Goal: Book appointment/travel/reservation

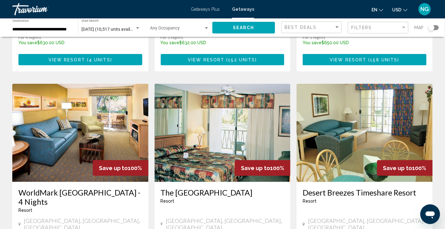
scroll to position [215, 0]
click at [196, 129] on img "Main content" at bounding box center [222, 133] width 136 height 98
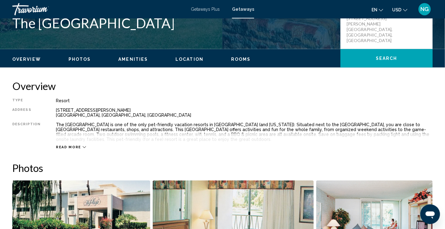
scroll to position [215, 0]
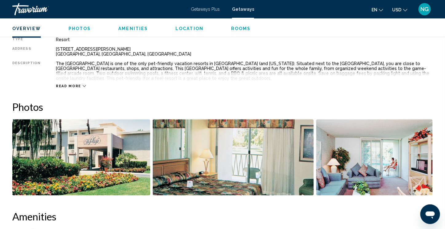
click at [96, 144] on img "Open full-screen image slider" at bounding box center [81, 157] width 138 height 76
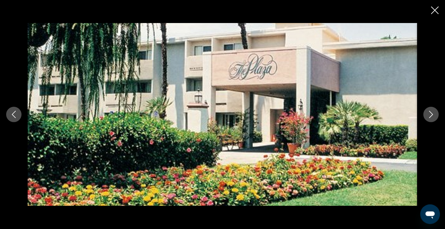
click at [428, 117] on icon "Next image" at bounding box center [430, 114] width 7 height 7
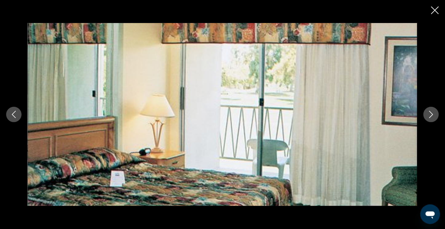
click at [428, 117] on icon "Next image" at bounding box center [430, 114] width 7 height 7
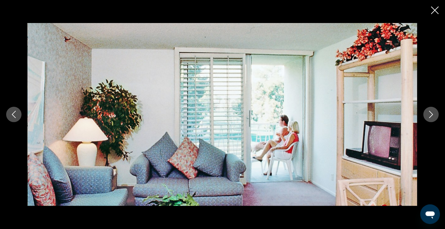
click at [428, 117] on icon "Next image" at bounding box center [430, 114] width 7 height 7
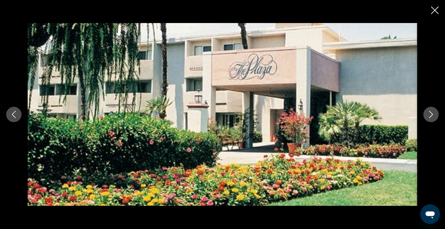
click at [435, 10] on icon "Close slideshow" at bounding box center [435, 10] width 8 height 8
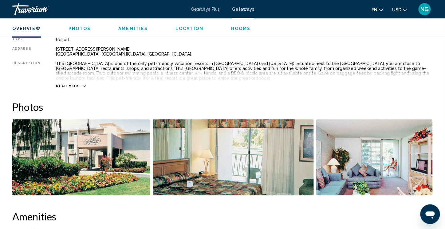
click at [64, 85] on span "Read more" at bounding box center [68, 86] width 25 height 4
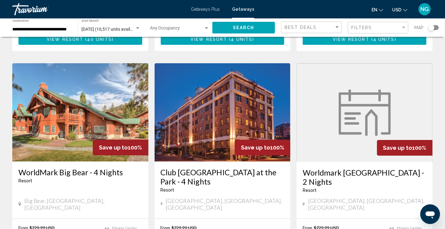
scroll to position [686, 0]
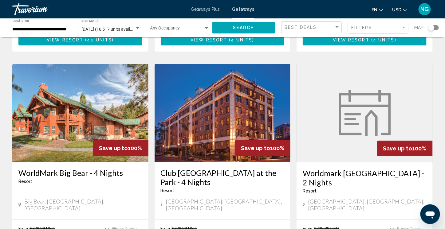
click at [68, 80] on img "Main content" at bounding box center [80, 113] width 136 height 98
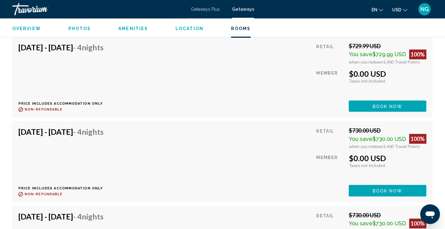
scroll to position [1229, 0]
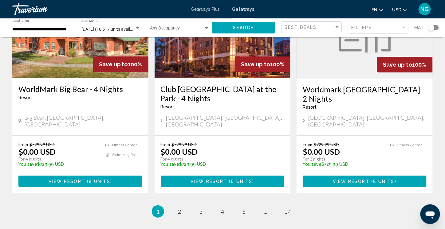
scroll to position [808, 0]
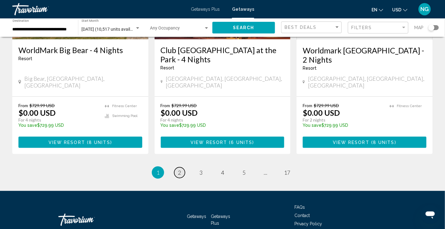
click at [180, 169] on span "2" at bounding box center [179, 172] width 3 height 7
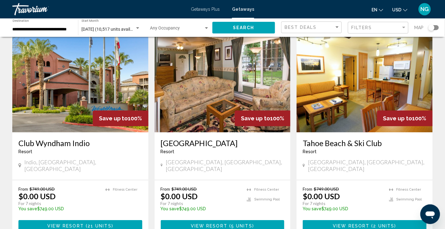
scroll to position [737, 0]
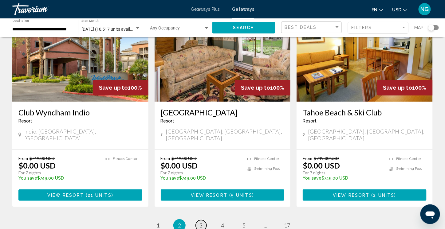
click at [201, 222] on span "3" at bounding box center [200, 225] width 3 height 7
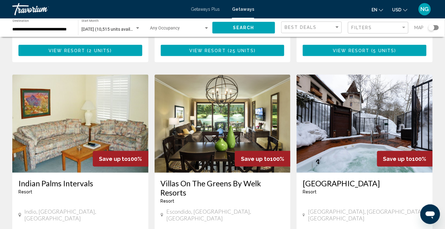
scroll to position [276, 0]
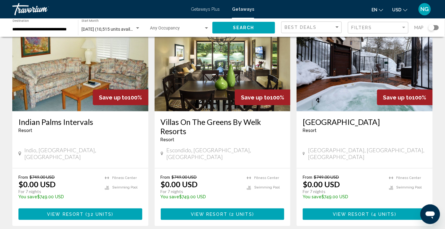
click at [218, 72] on img "Main content" at bounding box center [222, 62] width 136 height 98
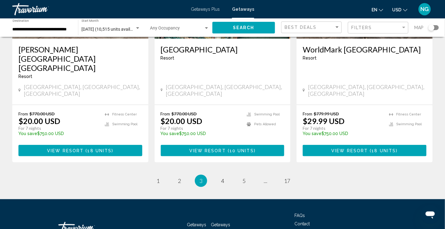
scroll to position [808, 0]
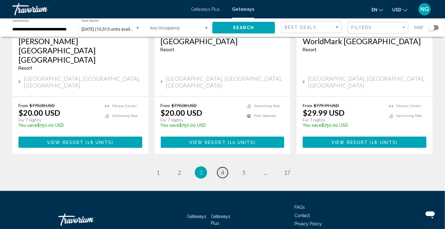
click at [223, 169] on span "4" at bounding box center [222, 172] width 3 height 7
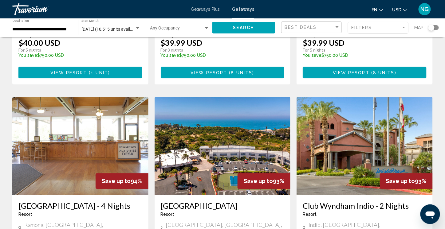
scroll to position [461, 0]
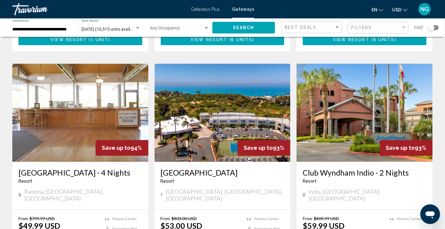
click at [362, 118] on img "Main content" at bounding box center [364, 113] width 136 height 98
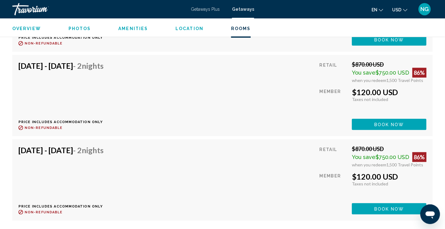
scroll to position [1720, 0]
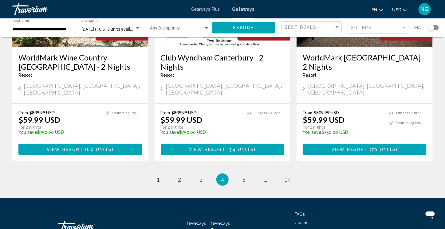
scroll to position [799, 0]
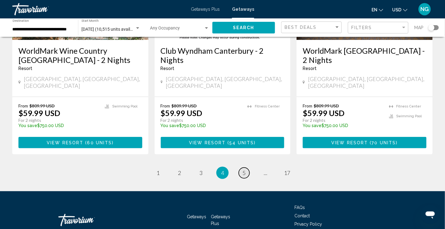
click at [245, 170] on span "5" at bounding box center [243, 173] width 3 height 7
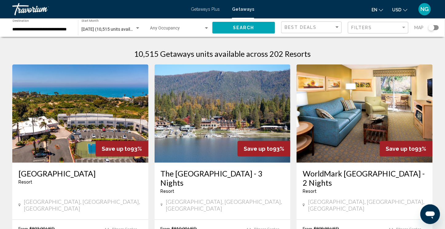
scroll to position [31, 0]
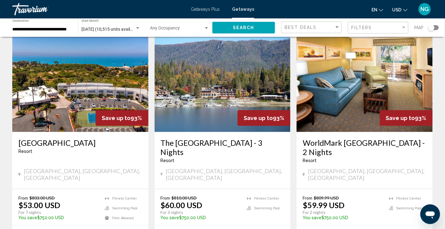
click at [58, 107] on img "Main content" at bounding box center [80, 83] width 136 height 98
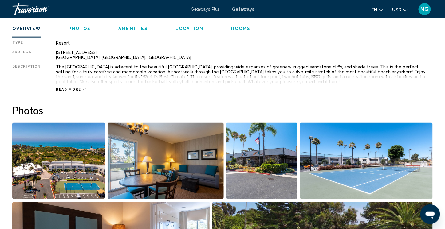
scroll to position [246, 0]
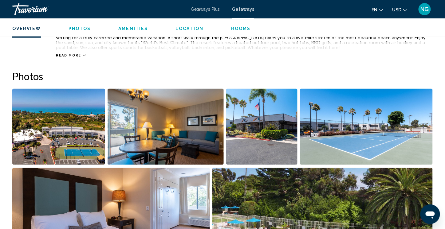
click at [70, 135] on img "Open full-screen image slider" at bounding box center [58, 127] width 93 height 76
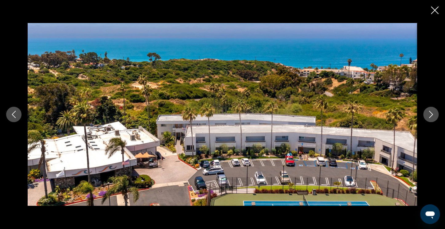
click at [428, 114] on icon "Next image" at bounding box center [430, 114] width 7 height 7
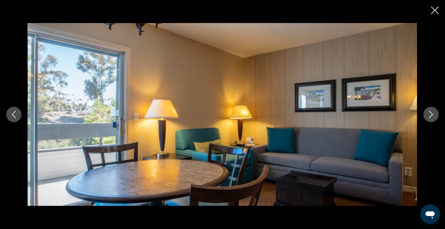
click at [427, 114] on button "Next image" at bounding box center [430, 114] width 15 height 15
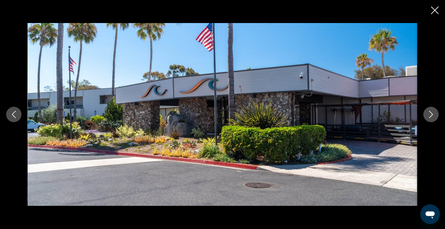
click at [427, 114] on button "Next image" at bounding box center [430, 114] width 15 height 15
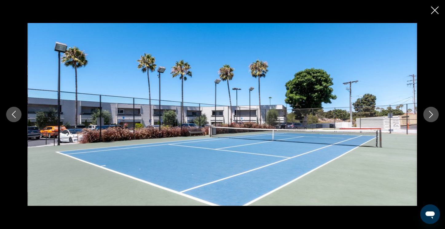
click at [427, 114] on button "Next image" at bounding box center [430, 114] width 15 height 15
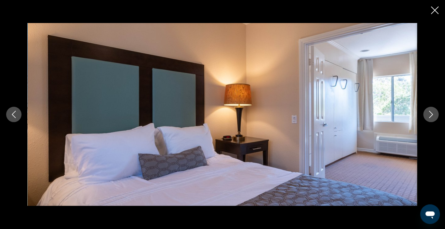
click at [427, 114] on button "Next image" at bounding box center [430, 114] width 15 height 15
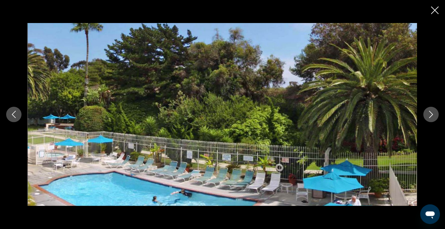
click at [424, 115] on button "Next image" at bounding box center [430, 114] width 15 height 15
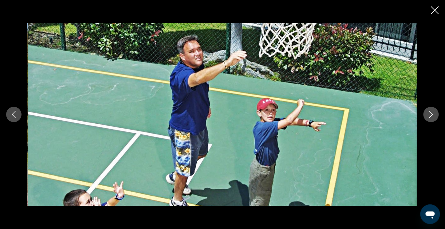
click at [424, 115] on button "Next image" at bounding box center [430, 114] width 15 height 15
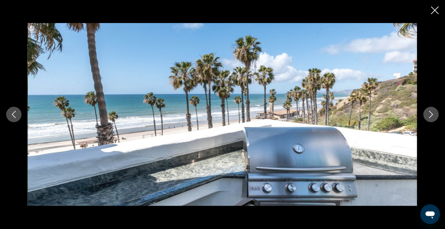
click at [422, 115] on div "Main content" at bounding box center [222, 114] width 445 height 183
click at [429, 114] on icon "Next image" at bounding box center [430, 114] width 7 height 7
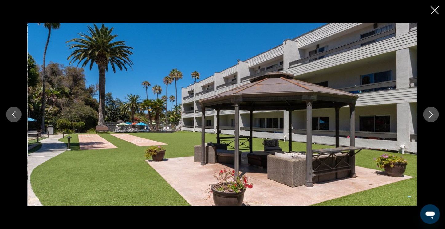
click at [429, 114] on icon "Next image" at bounding box center [430, 114] width 7 height 7
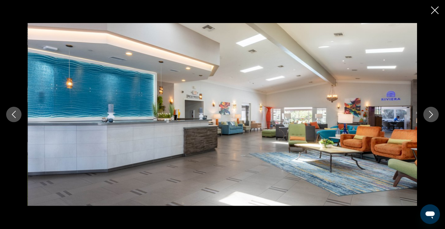
click at [429, 114] on icon "Next image" at bounding box center [430, 114] width 7 height 7
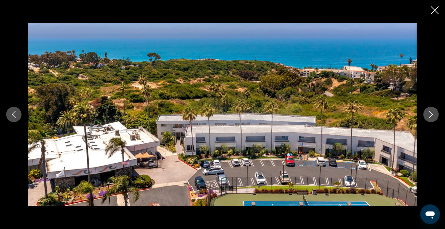
click at [436, 10] on icon "Close slideshow" at bounding box center [435, 10] width 8 height 8
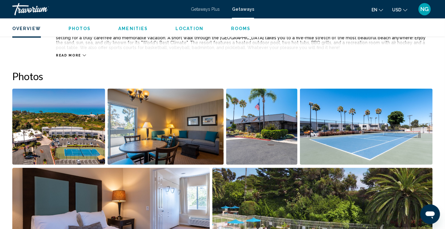
click at [71, 55] on span "Read more" at bounding box center [68, 55] width 25 height 4
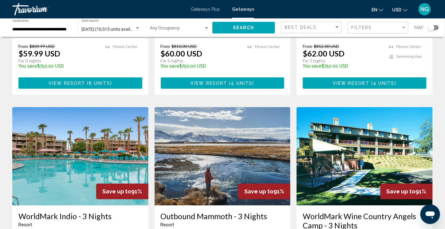
scroll to position [676, 0]
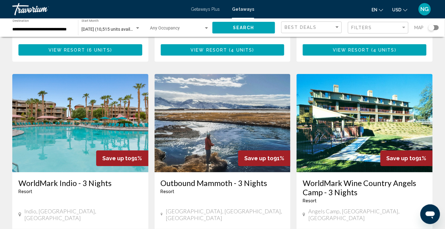
click at [65, 109] on img "Main content" at bounding box center [80, 123] width 136 height 98
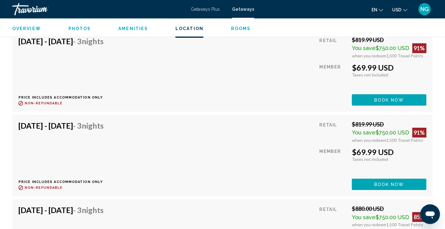
scroll to position [1505, 0]
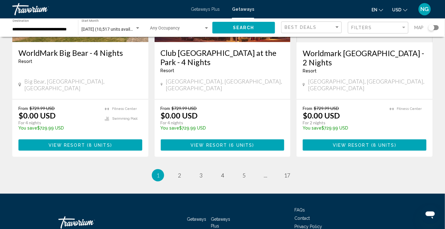
scroll to position [808, 0]
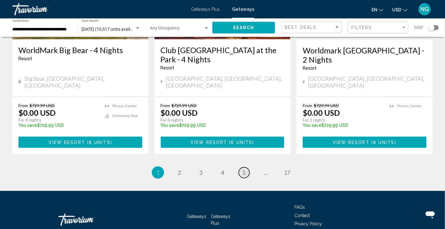
click at [244, 169] on span "5" at bounding box center [243, 172] width 3 height 7
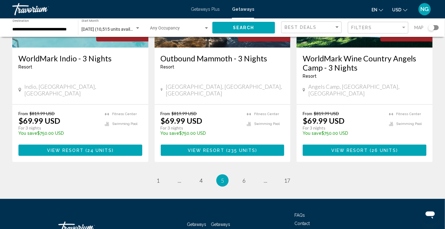
scroll to position [808, 0]
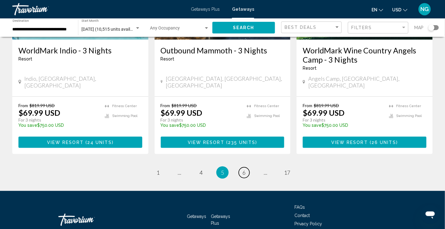
click at [244, 169] on span "6" at bounding box center [243, 172] width 3 height 7
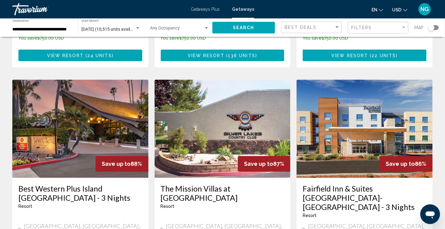
scroll to position [491, 0]
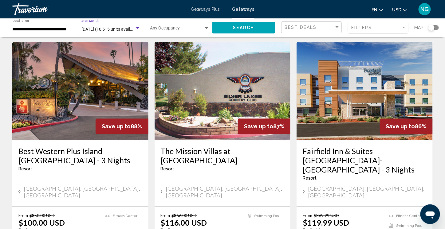
click at [126, 27] on span "[DATE] (10,515 units available)" at bounding box center [110, 29] width 58 height 5
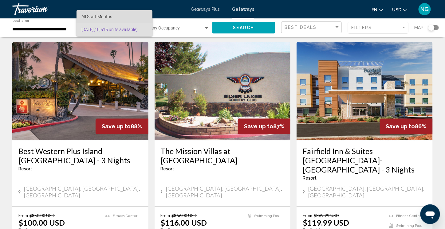
click at [119, 14] on span "All Start Months" at bounding box center [114, 16] width 66 height 13
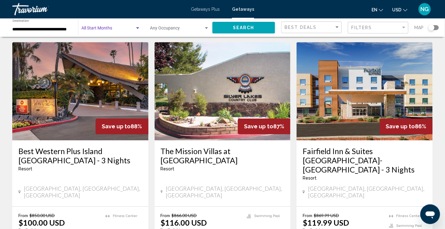
click at [126, 29] on span "Search widget" at bounding box center [107, 29] width 53 height 5
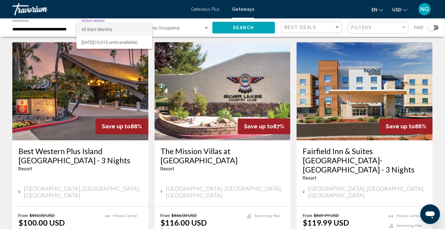
click at [106, 30] on span "All Start Months" at bounding box center [96, 29] width 31 height 5
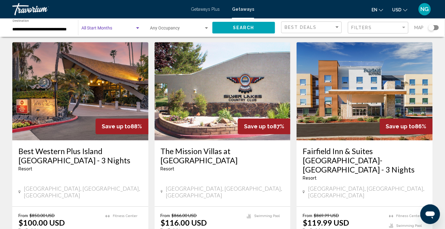
click at [233, 25] on button "Search" at bounding box center [243, 27] width 63 height 11
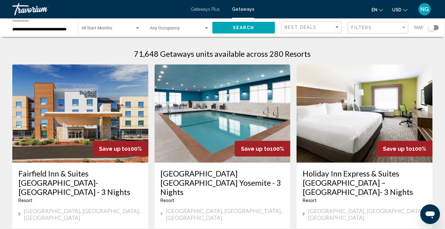
click at [106, 27] on div "Start Month All Start Months" at bounding box center [110, 27] width 59 height 17
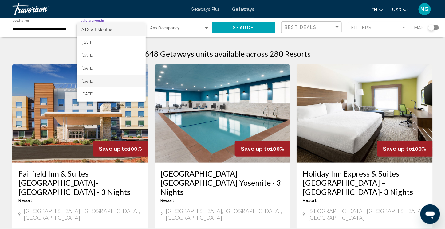
scroll to position [31, 0]
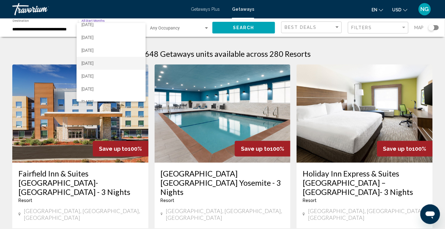
click at [99, 64] on span "[DATE]" at bounding box center [110, 63] width 59 height 13
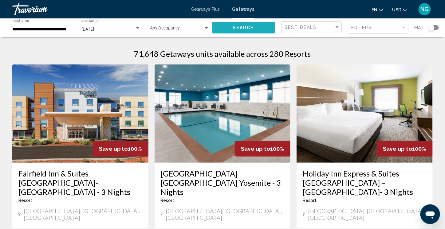
click at [247, 27] on span "Search" at bounding box center [243, 27] width 21 height 5
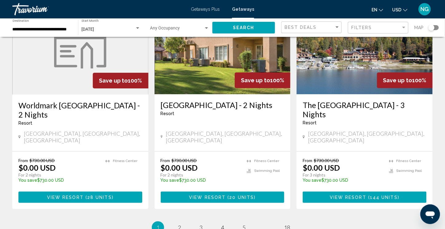
scroll to position [737, 0]
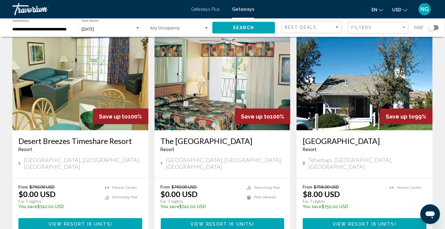
scroll to position [276, 0]
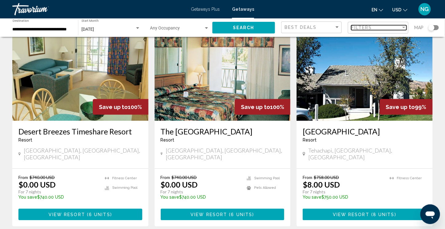
click at [368, 26] on span "Filters" at bounding box center [361, 27] width 21 height 5
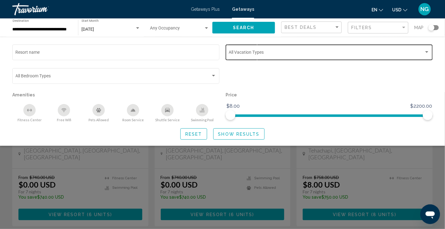
click at [334, 49] on div "Vacation Types All Vacation Types" at bounding box center [329, 51] width 201 height 17
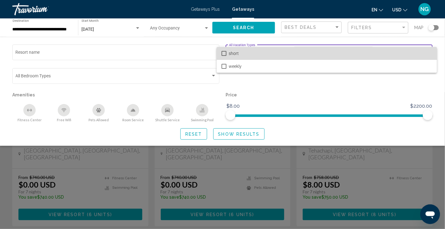
click at [333, 48] on span "short" at bounding box center [330, 53] width 203 height 13
click at [332, 47] on span "short" at bounding box center [330, 53] width 203 height 13
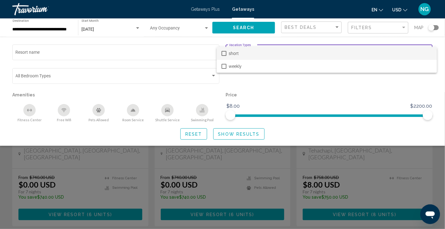
click at [93, 76] on div at bounding box center [222, 114] width 445 height 229
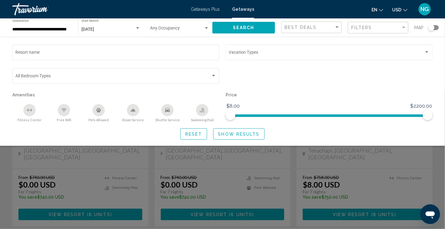
click at [93, 76] on span "Search widget" at bounding box center [113, 77] width 195 height 5
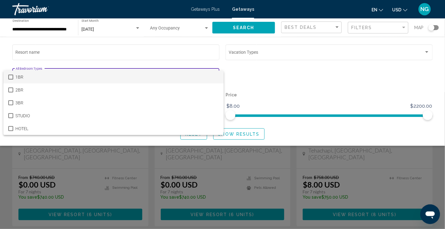
drag, startPoint x: 311, startPoint y: 70, endPoint x: 305, endPoint y: 66, distance: 7.5
click at [311, 70] on div at bounding box center [222, 114] width 445 height 229
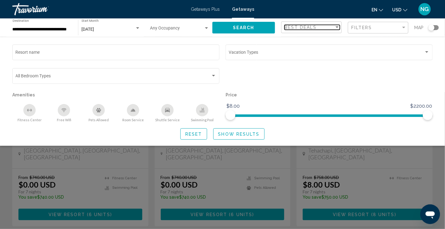
click at [315, 29] on span "Best Deals" at bounding box center [300, 27] width 32 height 5
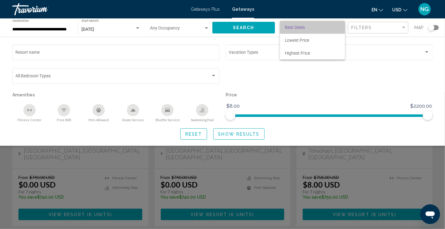
click at [315, 29] on span "Best Deals" at bounding box center [312, 27] width 55 height 13
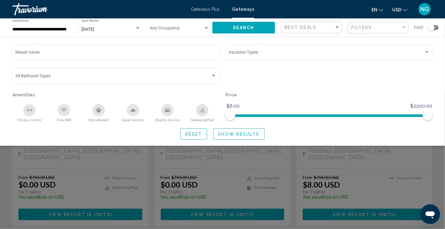
click at [443, 169] on div "Search widget" at bounding box center [222, 160] width 445 height 137
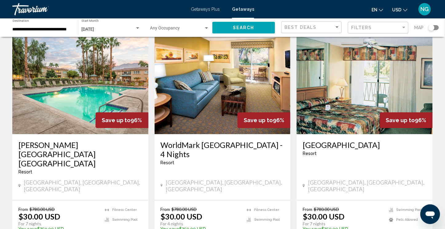
scroll to position [737, 0]
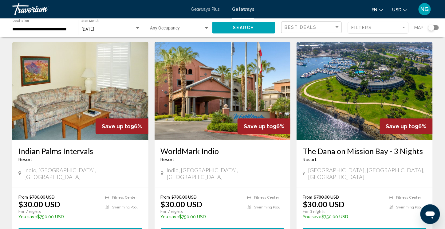
scroll to position [31, 0]
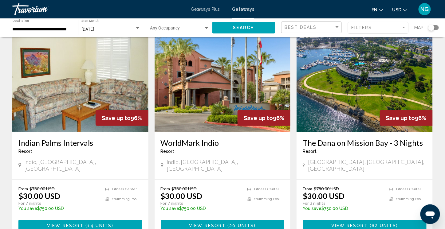
click at [312, 120] on img "Main content" at bounding box center [364, 83] width 136 height 98
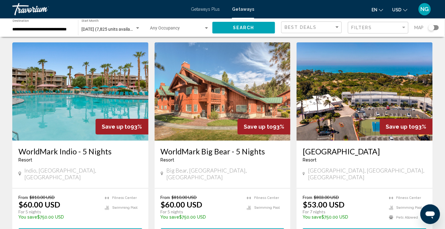
scroll to position [706, 0]
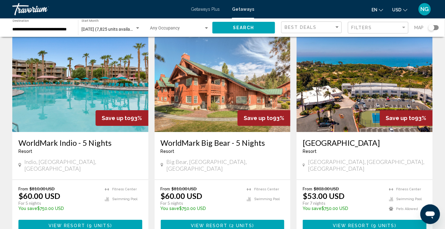
click at [206, 81] on img "Main content" at bounding box center [222, 83] width 136 height 98
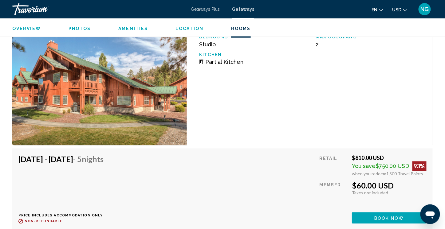
scroll to position [1116, 0]
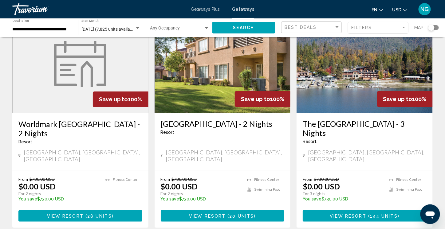
scroll to position [737, 0]
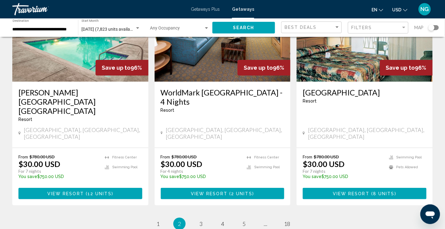
scroll to position [799, 0]
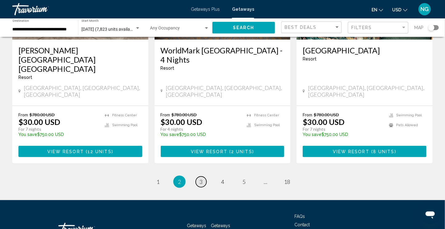
click at [201, 178] on span "3" at bounding box center [200, 181] width 3 height 7
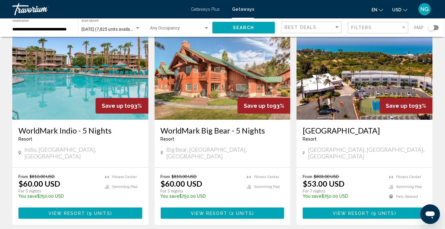
scroll to position [737, 0]
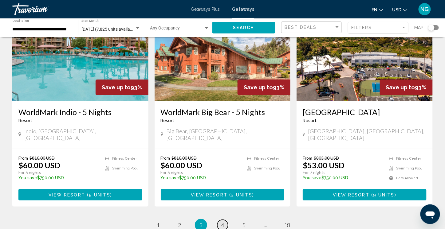
click at [224, 220] on link "page 4" at bounding box center [222, 225] width 11 height 11
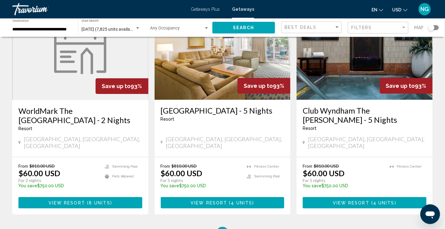
scroll to position [808, 0]
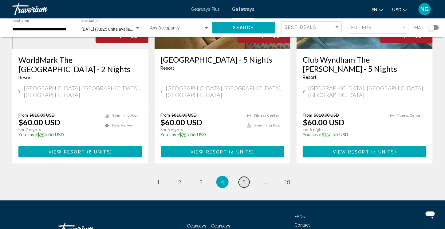
click at [243, 179] on span "5" at bounding box center [243, 182] width 3 height 7
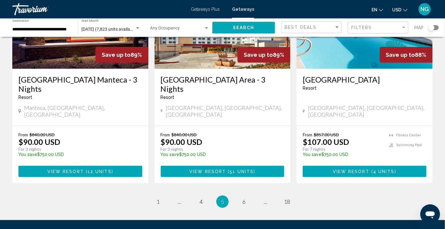
scroll to position [799, 0]
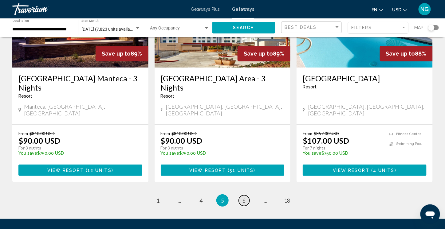
click at [244, 197] on span "6" at bounding box center [243, 200] width 3 height 7
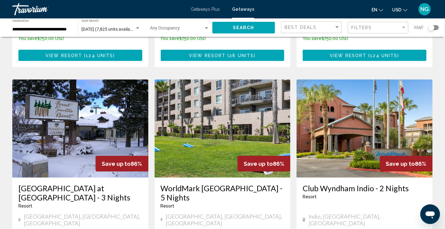
scroll to position [215, 0]
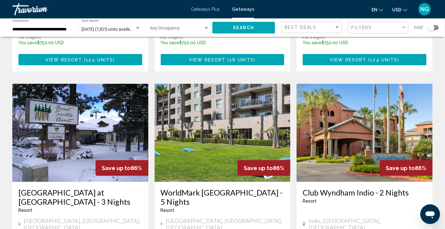
click at [73, 138] on img "Main content" at bounding box center [80, 133] width 136 height 98
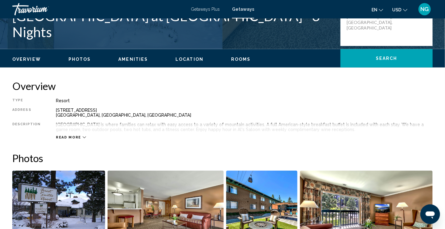
scroll to position [215, 0]
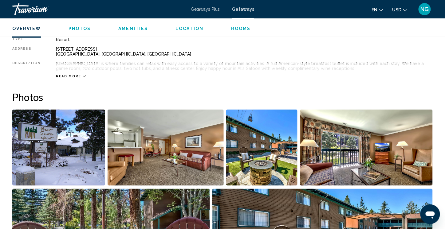
click at [58, 157] on img "Open full-screen image slider" at bounding box center [58, 148] width 93 height 76
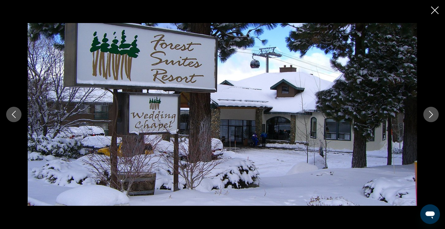
click at [428, 114] on icon "Next image" at bounding box center [430, 114] width 7 height 7
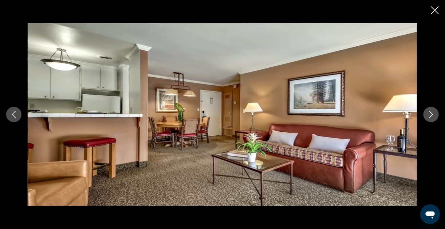
click at [426, 114] on button "Next image" at bounding box center [430, 114] width 15 height 15
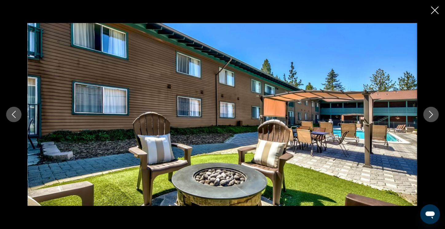
click at [426, 114] on button "Next image" at bounding box center [430, 114] width 15 height 15
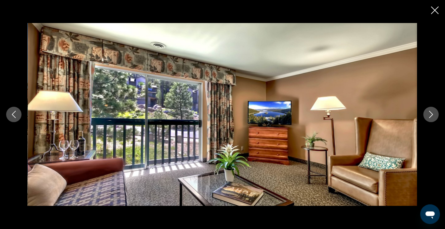
click at [431, 115] on icon "Next image" at bounding box center [430, 114] width 7 height 7
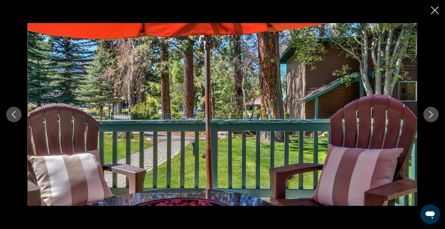
click at [430, 115] on icon "Next image" at bounding box center [430, 114] width 7 height 7
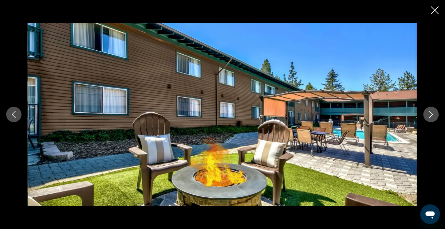
click at [429, 115] on icon "Next image" at bounding box center [430, 114] width 7 height 7
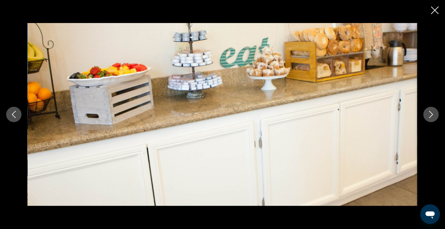
click at [427, 115] on icon "Next image" at bounding box center [430, 114] width 7 height 7
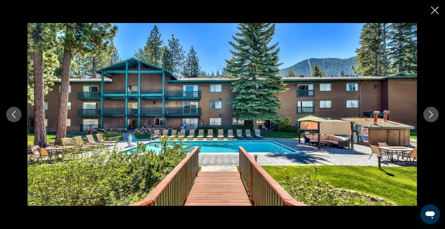
click at [429, 115] on icon "Next image" at bounding box center [430, 114] width 7 height 7
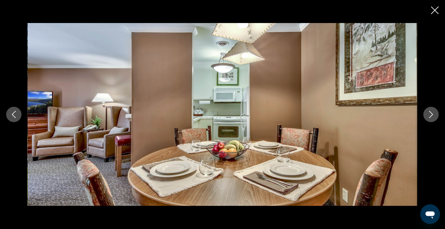
click at [428, 115] on icon "Next image" at bounding box center [430, 114] width 7 height 7
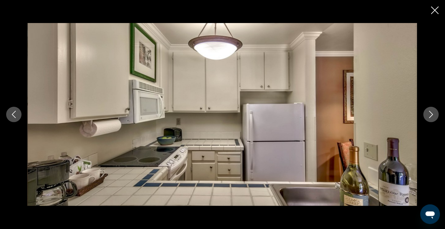
click at [14, 116] on icon "Previous image" at bounding box center [14, 114] width 4 height 7
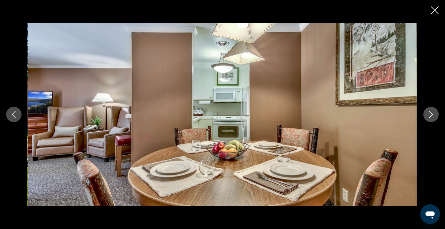
click at [429, 116] on icon "Next image" at bounding box center [430, 114] width 7 height 7
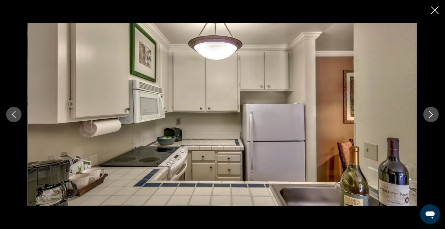
click at [424, 116] on button "Next image" at bounding box center [430, 114] width 15 height 15
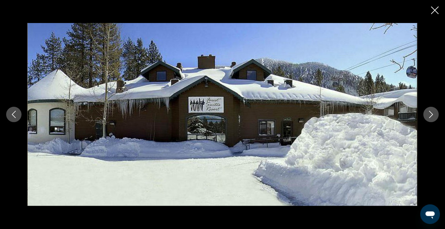
click at [428, 114] on icon "Next image" at bounding box center [430, 114] width 7 height 7
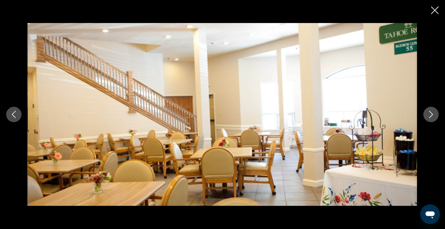
click at [428, 114] on icon "Next image" at bounding box center [430, 114] width 7 height 7
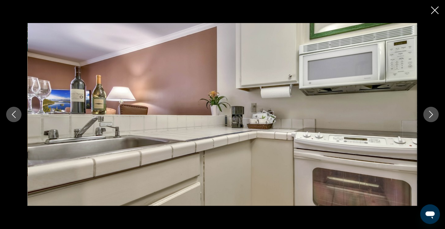
click at [425, 115] on button "Next image" at bounding box center [430, 114] width 15 height 15
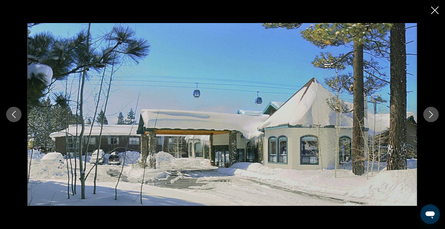
click at [427, 118] on button "Next image" at bounding box center [430, 114] width 15 height 15
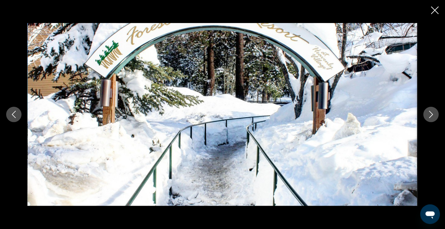
click at [427, 118] on button "Next image" at bounding box center [430, 114] width 15 height 15
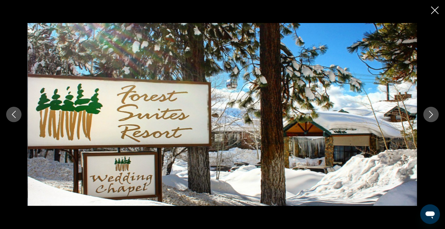
click at [427, 118] on button "Next image" at bounding box center [430, 114] width 15 height 15
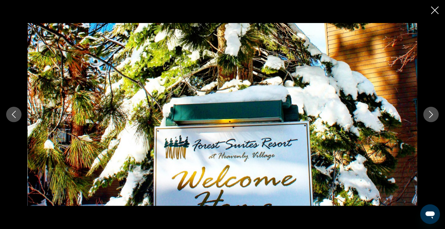
click at [427, 117] on button "Next image" at bounding box center [430, 114] width 15 height 15
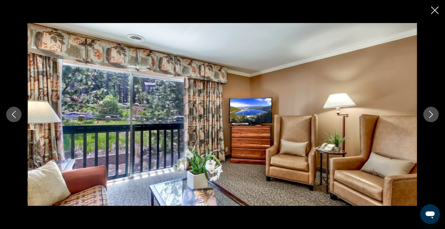
click at [421, 117] on div "Main content" at bounding box center [222, 114] width 445 height 183
click at [431, 113] on icon "Next image" at bounding box center [430, 114] width 7 height 7
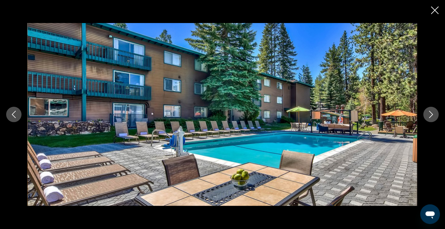
click at [429, 114] on icon "Next image" at bounding box center [430, 114] width 7 height 7
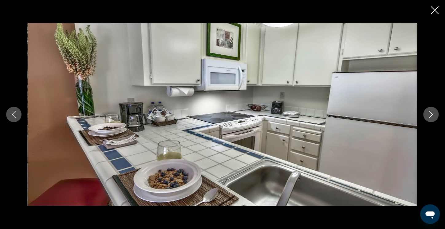
click at [427, 114] on button "Next image" at bounding box center [430, 114] width 15 height 15
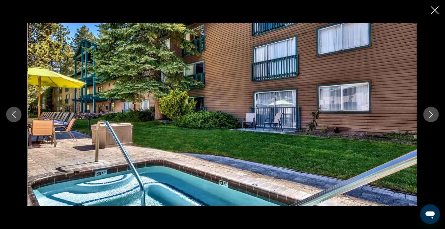
click at [426, 114] on button "Next image" at bounding box center [430, 114] width 15 height 15
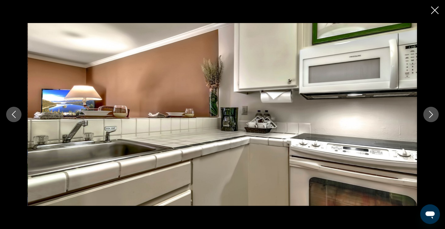
click at [426, 114] on button "Next image" at bounding box center [430, 114] width 15 height 15
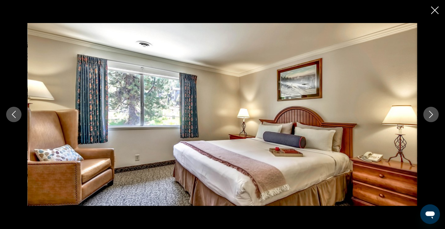
click at [424, 114] on button "Next image" at bounding box center [430, 114] width 15 height 15
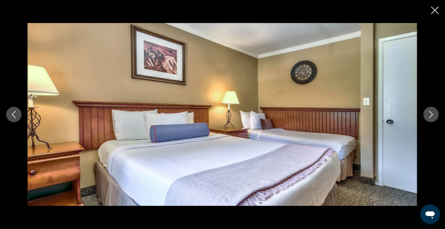
click at [431, 114] on icon "Next image" at bounding box center [430, 114] width 7 height 7
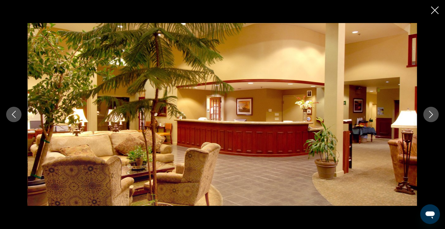
click at [430, 114] on icon "Next image" at bounding box center [430, 114] width 7 height 7
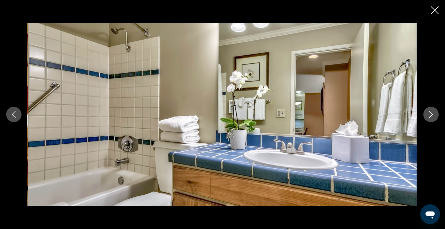
click at [429, 114] on icon "Next image" at bounding box center [430, 114] width 7 height 7
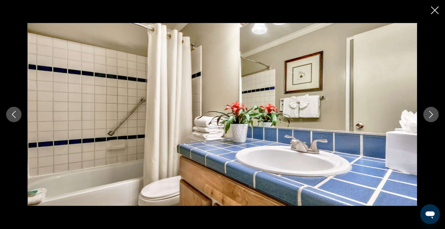
click at [429, 114] on icon "Next image" at bounding box center [430, 114] width 7 height 7
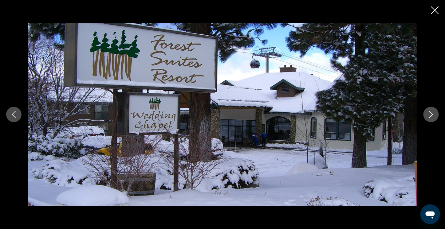
click at [433, 12] on icon "Close slideshow" at bounding box center [435, 10] width 8 height 8
